Goal: Task Accomplishment & Management: Complete application form

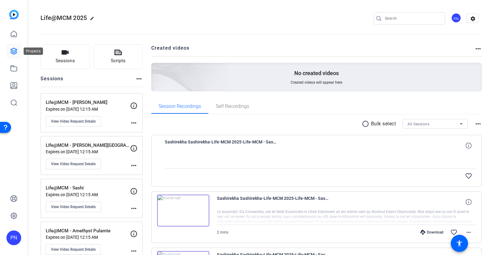
click at [13, 49] on icon at bounding box center [13, 51] width 7 height 7
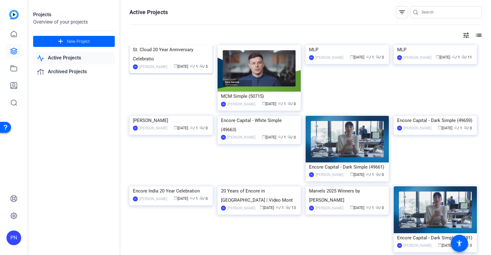
click at [177, 52] on div "St. Cloud 20 Year Anniversary Celebratio" at bounding box center [171, 54] width 76 height 18
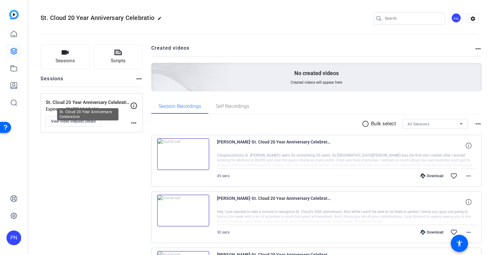
click at [89, 102] on p "St. Cloud 20 Year Anniversary Celebration" at bounding box center [88, 102] width 84 height 7
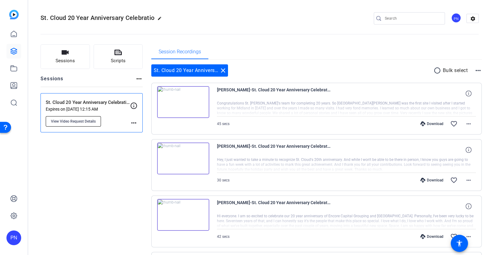
click at [92, 121] on span "View Video Request Details" at bounding box center [73, 121] width 45 height 5
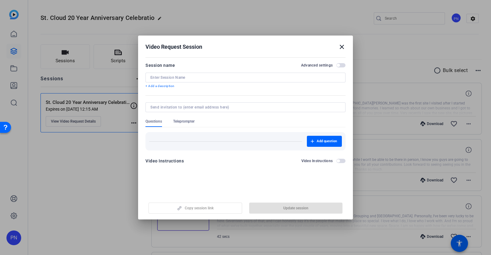
type input "St. Cloud 20 Year Anniversary Celebration"
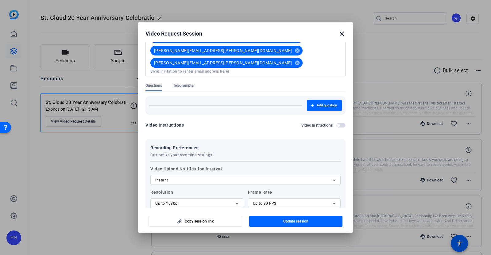
scroll to position [195, 0]
click at [340, 34] on mat-icon "close" at bounding box center [341, 33] width 7 height 7
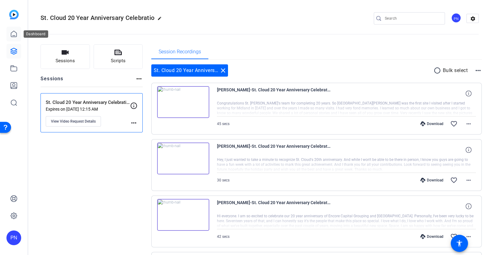
click at [15, 33] on icon at bounding box center [13, 33] width 7 height 7
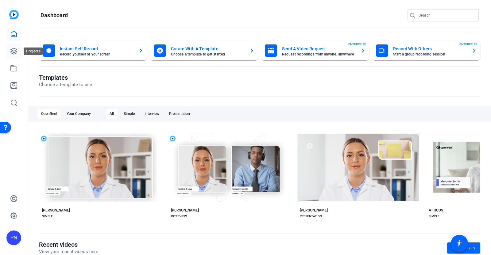
click at [15, 53] on icon at bounding box center [14, 51] width 6 height 6
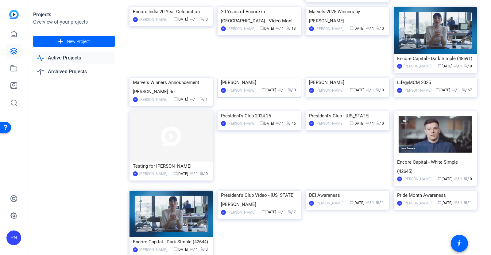
scroll to position [192, 0]
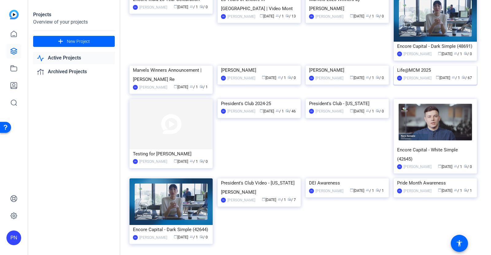
click at [442, 66] on img at bounding box center [434, 66] width 83 height 0
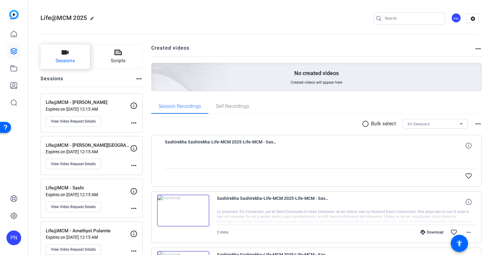
click at [74, 61] on span "Sessions" at bounding box center [64, 60] width 19 height 7
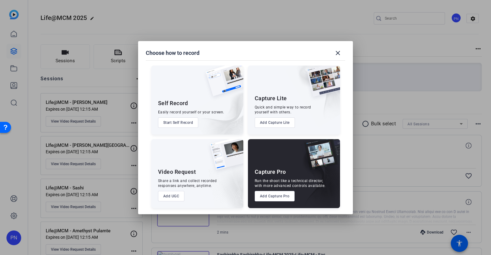
click at [176, 195] on button "Add UGC" at bounding box center [171, 196] width 27 height 10
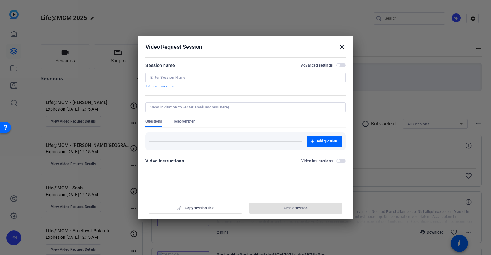
click at [177, 78] on input at bounding box center [245, 77] width 190 height 5
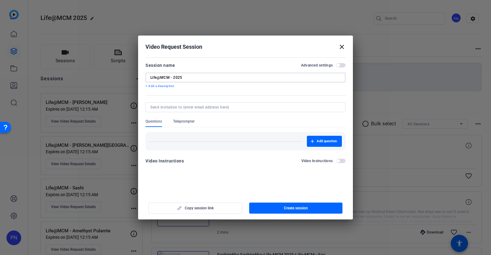
type input "Life@MCM - 2025"
click at [176, 105] on input at bounding box center [244, 107] width 188 height 5
type input "[PERSON_NAME][EMAIL_ADDRESS][PERSON_NAME][DOMAIN_NAME]"
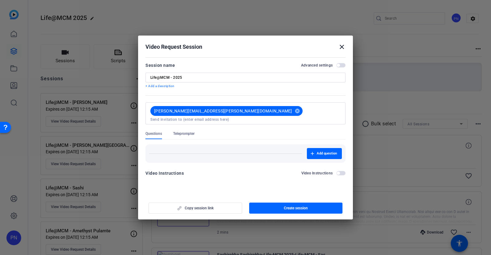
click at [273, 140] on div "Add question" at bounding box center [245, 151] width 200 height 23
click at [227, 117] on input at bounding box center [245, 119] width 190 height 5
click at [228, 250] on div at bounding box center [245, 127] width 491 height 255
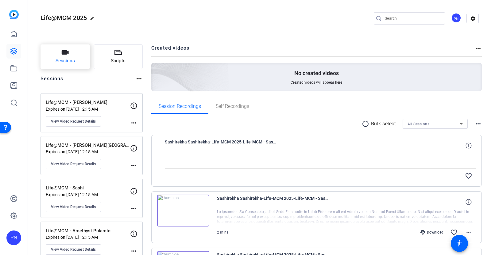
click at [67, 54] on icon "button" at bounding box center [64, 52] width 7 height 7
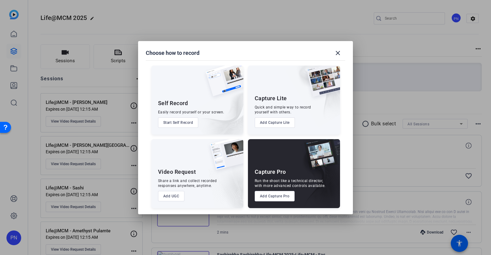
click at [170, 196] on button "Add UGC" at bounding box center [171, 196] width 27 height 10
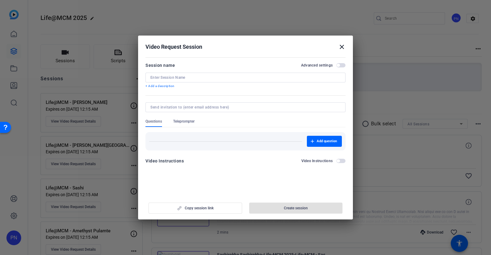
click at [174, 77] on input at bounding box center [245, 77] width 190 height 5
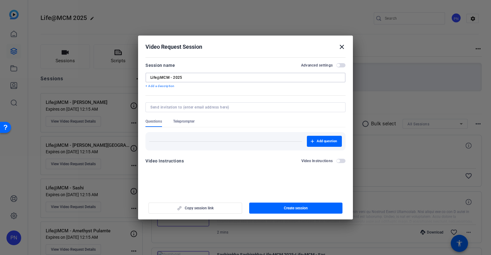
type input "Life@MCM - 2025"
click at [340, 67] on span "button" at bounding box center [340, 65] width 9 height 4
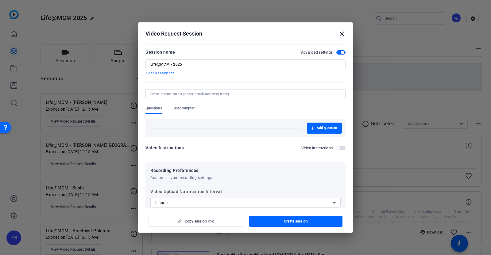
click at [179, 94] on input at bounding box center [244, 94] width 188 height 5
click at [182, 94] on input at bounding box center [244, 94] width 188 height 5
type input "[PERSON_NAME][EMAIL_ADDRESS][PERSON_NAME][DOMAIN_NAME]"
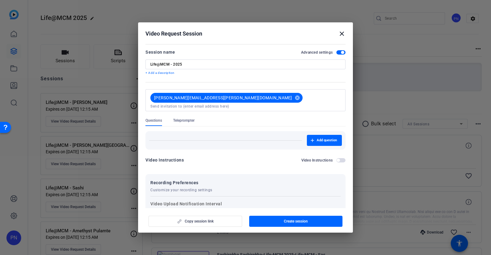
click at [189, 135] on div "Add question" at bounding box center [245, 140] width 193 height 11
click at [220, 104] on input at bounding box center [245, 106] width 190 height 5
click at [233, 104] on input at bounding box center [245, 106] width 190 height 5
type input "[PERSON_NAME][EMAIL_ADDRESS][PERSON_NAME][DOMAIN_NAME]"
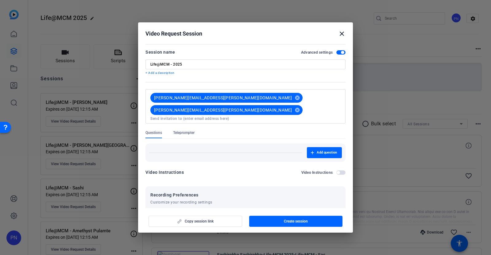
click at [233, 143] on div "Add question" at bounding box center [245, 152] width 200 height 18
click at [292, 94] on div "[PERSON_NAME][EMAIL_ADDRESS][PERSON_NAME][DOMAIN_NAME] cancel [PERSON_NAME][EMA…" at bounding box center [244, 106] width 193 height 29
click at [281, 116] on input at bounding box center [245, 118] width 190 height 5
type input "[PERSON_NAME][EMAIL_ADDRESS][PERSON_NAME][DOMAIN_NAME]"
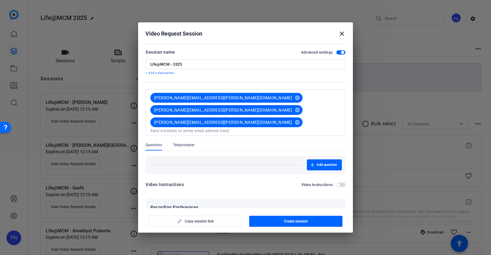
click at [267, 143] on div "Questions Teleprompter" at bounding box center [245, 147] width 200 height 8
click at [196, 64] on input "Life@MCM - 2025" at bounding box center [245, 64] width 190 height 5
type input "Life@MCM - STC"
click at [305, 97] on div "[PERSON_NAME][EMAIL_ADDRESS][PERSON_NAME][DOMAIN_NAME] cancel [PERSON_NAME][EMA…" at bounding box center [244, 113] width 193 height 42
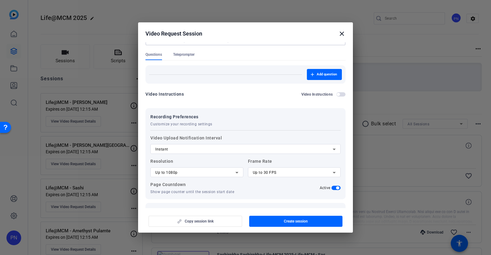
scroll to position [98, 0]
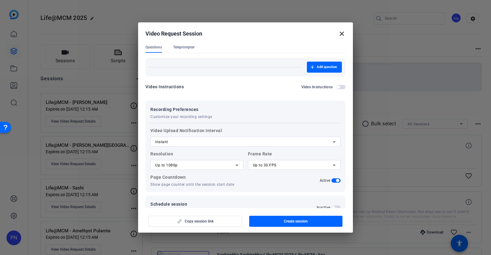
click at [331, 206] on span "button" at bounding box center [332, 207] width 3 height 3
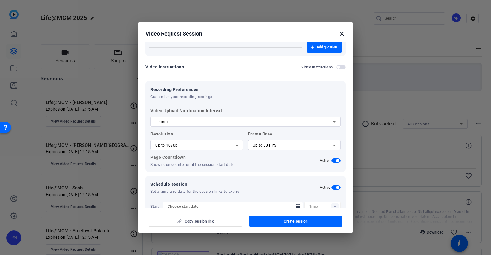
scroll to position [128, 0]
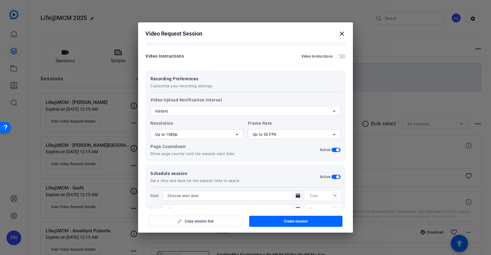
click at [296, 193] on icon "Open calendar" at bounding box center [298, 195] width 4 height 4
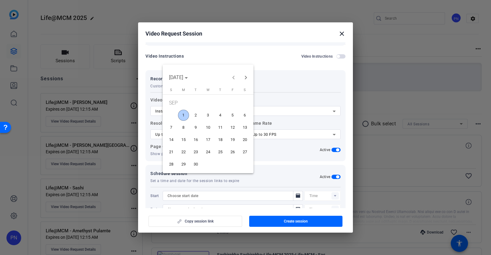
click at [183, 113] on span "1" at bounding box center [183, 115] width 11 height 11
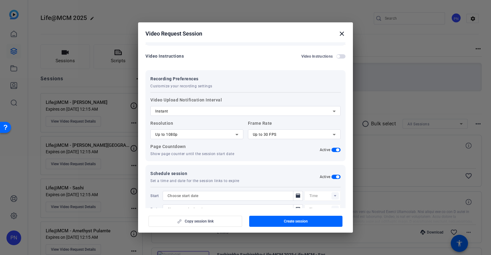
type input "[DATE]"
click at [331, 192] on rect at bounding box center [334, 195] width 7 height 7
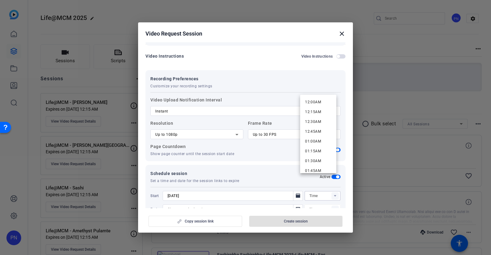
click at [311, 101] on span "12:00AM" at bounding box center [313, 102] width 16 height 4
type input "12:00AM"
click at [295, 206] on icon "Open calendar" at bounding box center [297, 209] width 5 height 7
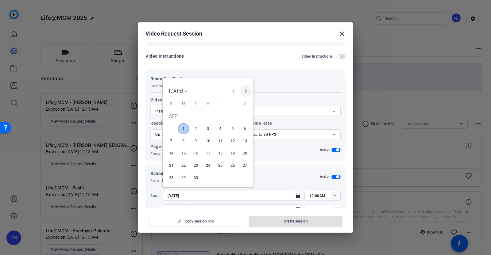
click at [246, 90] on span "Next month" at bounding box center [245, 91] width 12 height 12
click at [211, 177] on span "31" at bounding box center [207, 177] width 11 height 11
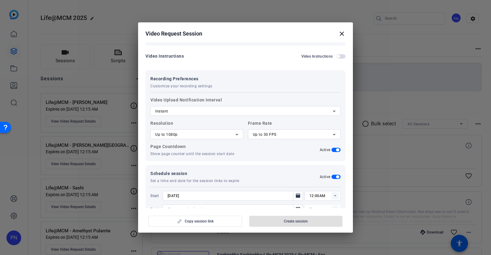
type input "[DATE]"
type input "12:15AM"
click at [299, 222] on span "Create session" at bounding box center [296, 221] width 24 height 5
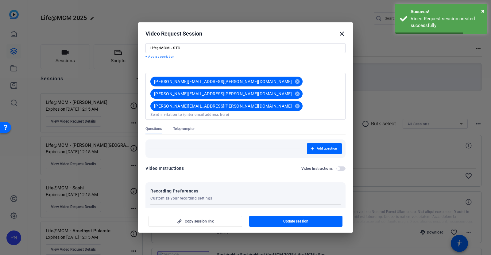
scroll to position [0, 0]
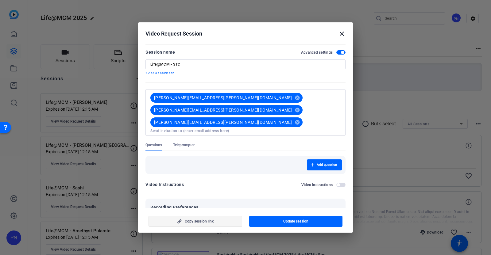
click at [211, 221] on span "Copy session link" at bounding box center [199, 221] width 29 height 5
click at [341, 33] on mat-icon "close" at bounding box center [341, 33] width 7 height 7
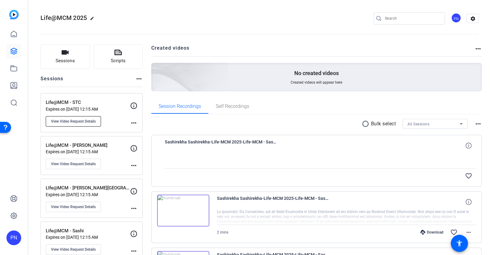
click at [77, 121] on span "View Video Request Details" at bounding box center [73, 121] width 45 height 5
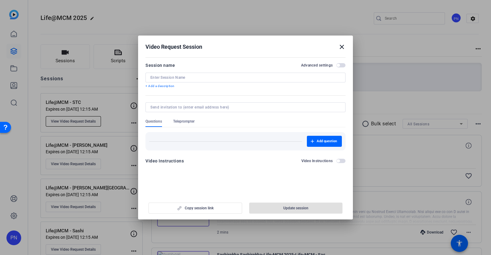
type input "Life@MCM - STC"
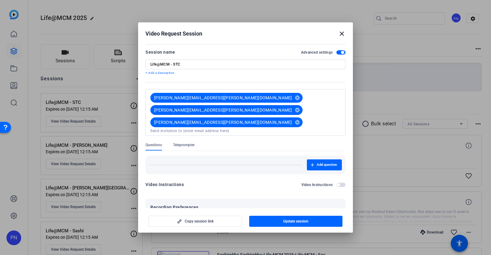
click at [344, 34] on mat-icon "close" at bounding box center [341, 33] width 7 height 7
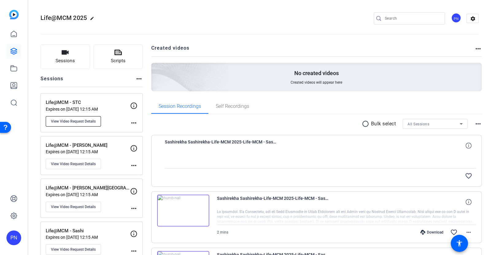
click at [79, 122] on span "View Video Request Details" at bounding box center [73, 121] width 45 height 5
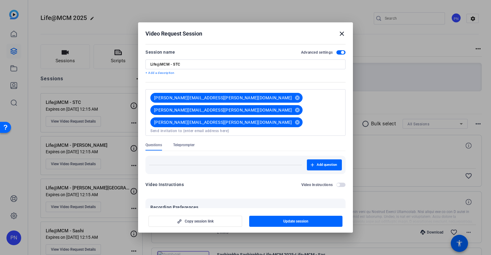
click at [189, 64] on input "Life@MCM - STC" at bounding box center [245, 64] width 190 height 5
type input "Life@MCM - 2025"
click at [259, 128] on input at bounding box center [245, 130] width 190 height 5
type input "[PERSON_NAME][EMAIL_ADDRESS][PERSON_NAME][DOMAIN_NAME]"
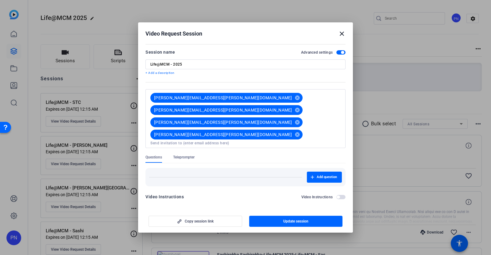
click at [267, 155] on div "Questions Teleprompter" at bounding box center [245, 159] width 200 height 8
click at [281, 141] on input at bounding box center [245, 143] width 190 height 5
paste input "[PERSON_NAME][EMAIL_ADDRESS][DOMAIN_NAME]"
type input "[PERSON_NAME][EMAIL_ADDRESS][DOMAIN_NAME]"
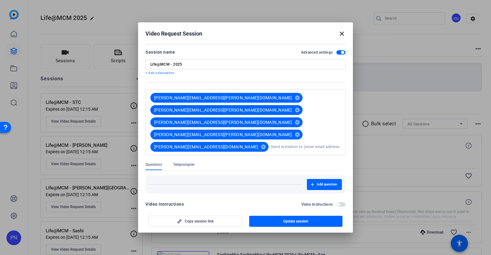
click at [236, 155] on div at bounding box center [245, 158] width 200 height 7
click at [271, 141] on input at bounding box center [306, 147] width 70 height 12
type input "[PERSON_NAME][EMAIL_ADDRESS][PERSON_NAME][DOMAIN_NAME]"
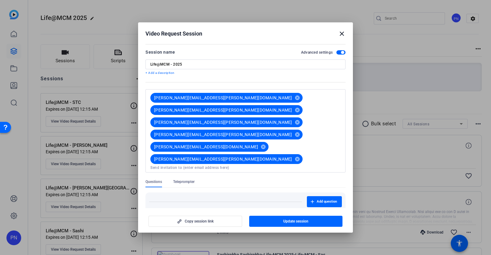
click at [266, 179] on div "Questions Teleprompter" at bounding box center [245, 183] width 200 height 8
click at [301, 220] on span "Update session" at bounding box center [295, 221] width 25 height 5
click at [224, 165] on input at bounding box center [245, 167] width 190 height 5
paste input "[PERSON_NAME][EMAIL_ADDRESS][PERSON_NAME][DOMAIN_NAME]"
type input "[PERSON_NAME][EMAIL_ADDRESS][PERSON_NAME][DOMAIN_NAME]"
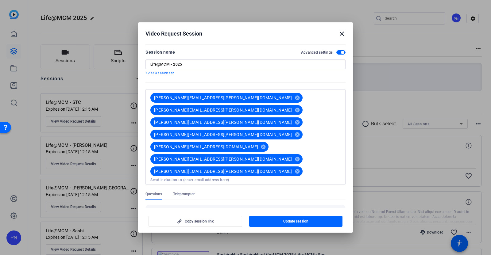
click at [228, 178] on input at bounding box center [245, 180] width 190 height 5
paste input "[PERSON_NAME][EMAIL_ADDRESS][PERSON_NAME][DOMAIN_NAME]"
type input "[PERSON_NAME][EMAIL_ADDRESS][PERSON_NAME][DOMAIN_NAME]"
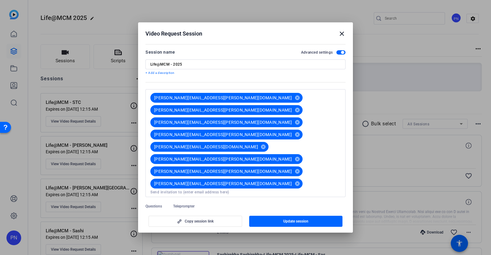
click at [296, 136] on div "[PERSON_NAME][EMAIL_ADDRESS][PERSON_NAME][DOMAIN_NAME] cancel [PERSON_NAME][EMA…" at bounding box center [244, 143] width 193 height 103
click at [294, 181] on mat-icon "cancel" at bounding box center [297, 184] width 10 height 6
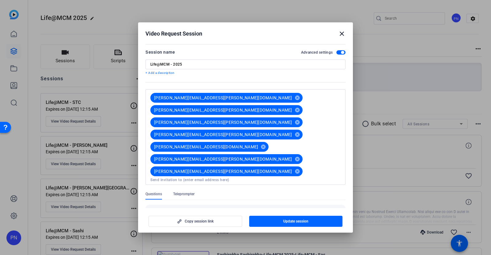
click at [262, 178] on input at bounding box center [245, 180] width 190 height 5
paste input "[PERSON_NAME][EMAIL_ADDRESS][PERSON_NAME][DOMAIN_NAME]"
type input "[PERSON_NAME][EMAIL_ADDRESS][PERSON_NAME][DOMAIN_NAME]"
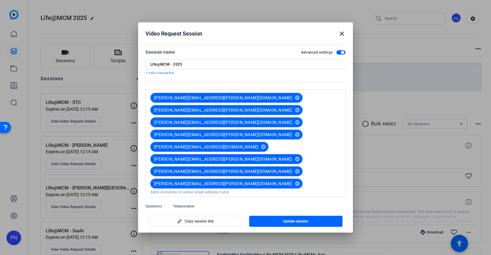
click at [253, 190] on input at bounding box center [245, 192] width 190 height 5
click at [215, 190] on input at bounding box center [245, 192] width 190 height 5
paste input "[PERSON_NAME][EMAIL_ADDRESS][PERSON_NAME][DOMAIN_NAME]"
type input "[PERSON_NAME][EMAIL_ADDRESS][PERSON_NAME][DOMAIN_NAME]"
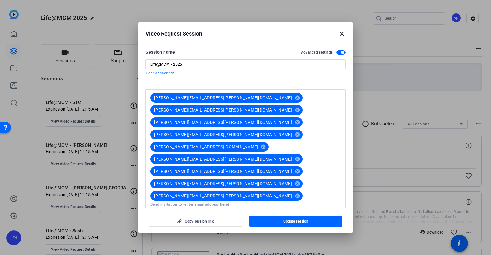
click at [246, 202] on input at bounding box center [245, 204] width 190 height 5
paste input "[PERSON_NAME][EMAIL_ADDRESS][PERSON_NAME][DOMAIN_NAME]"
type input "[PERSON_NAME][EMAIL_ADDRESS][PERSON_NAME][DOMAIN_NAME]"
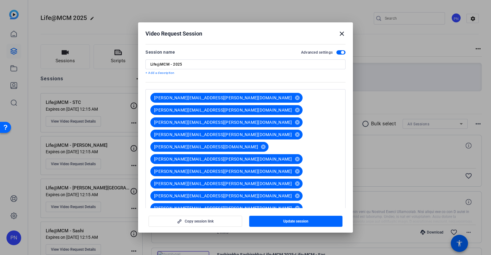
click at [323, 214] on input at bounding box center [245, 216] width 190 height 5
type input "[PERSON_NAME][EMAIL_ADDRESS][PERSON_NAME][DOMAIN_NAME]"
click at [283, 227] on input at bounding box center [245, 229] width 190 height 5
paste input "[PERSON_NAME][EMAIL_ADDRESS][PERSON_NAME][DOMAIN_NAME]"
type input "[PERSON_NAME][EMAIL_ADDRESS][PERSON_NAME][DOMAIN_NAME]"
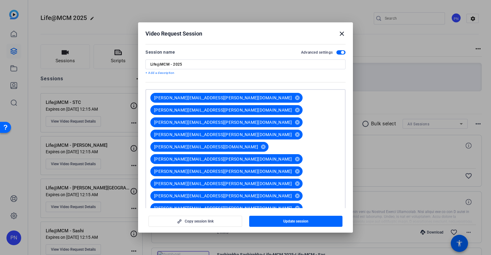
click at [283, 239] on input at bounding box center [245, 241] width 190 height 5
type input "[PERSON_NAME][EMAIL_ADDRESS][PERSON_NAME][DOMAIN_NAME]"
click at [254, 251] on input at bounding box center [245, 253] width 190 height 5
type input "[PERSON_NAME][EMAIL_ADDRESS][PERSON_NAME][DOMAIN_NAME]"
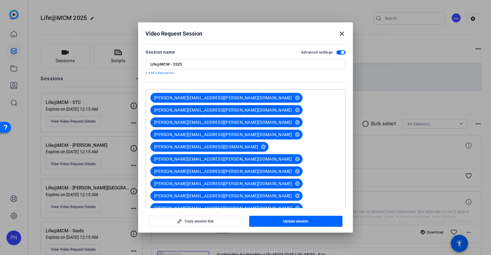
type input "[PERSON_NAME][EMAIL_ADDRESS][PERSON_NAME][DOMAIN_NAME]"
paste input "[PERSON_NAME][EMAIL_ADDRESS][PERSON_NAME][DOMAIN_NAME]"
type input "[PERSON_NAME][EMAIL_ADDRESS][PERSON_NAME][DOMAIN_NAME]"
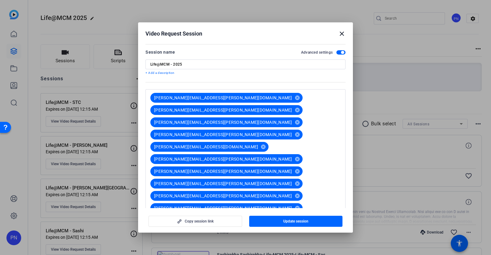
paste input "[PERSON_NAME][EMAIL_ADDRESS][PERSON_NAME][DOMAIN_NAME]"
type input "[PERSON_NAME][EMAIL_ADDRESS][PERSON_NAME][DOMAIN_NAME]"
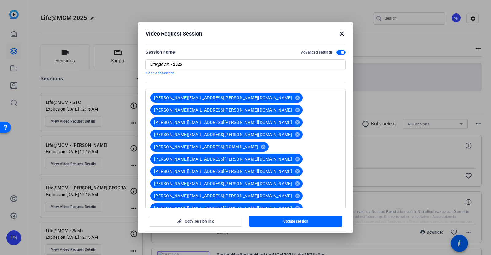
click at [298, 222] on span "Update session" at bounding box center [295, 221] width 25 height 5
